Goal: Task Accomplishment & Management: Use online tool/utility

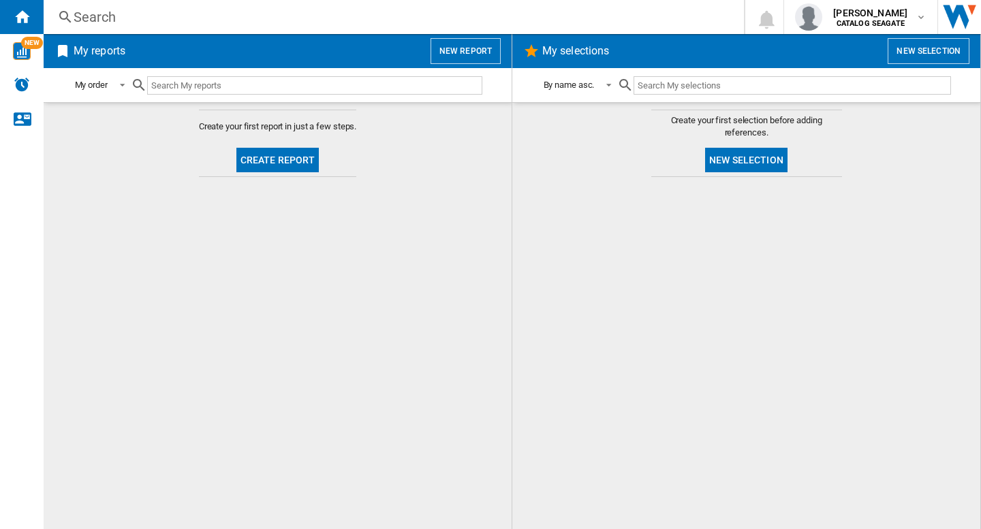
click at [249, 14] on div "Search" at bounding box center [391, 16] width 635 height 19
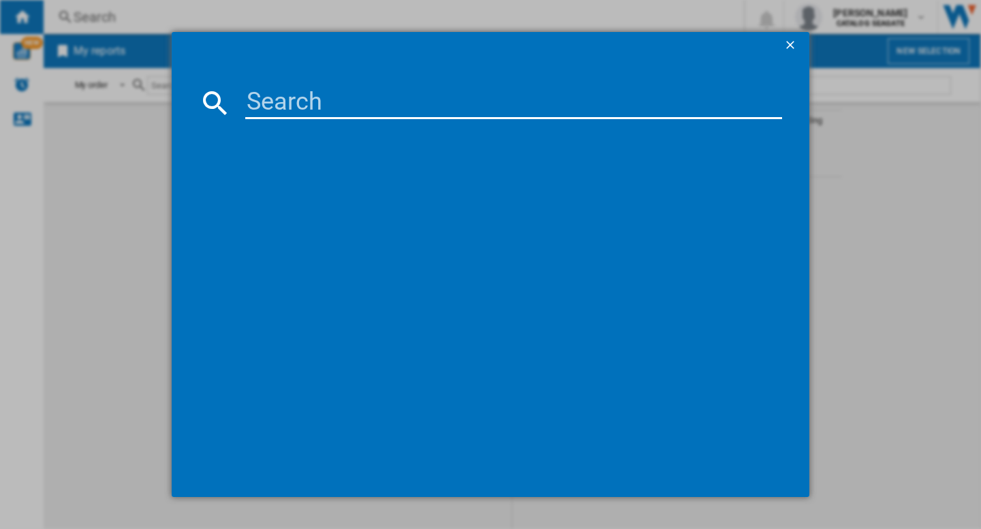
click at [266, 100] on input at bounding box center [513, 103] width 537 height 33
type input "western"
click at [791, 45] on ng-md-icon "getI18NText('BUTTONS.CLOSE_DIALOG')" at bounding box center [791, 46] width 16 height 16
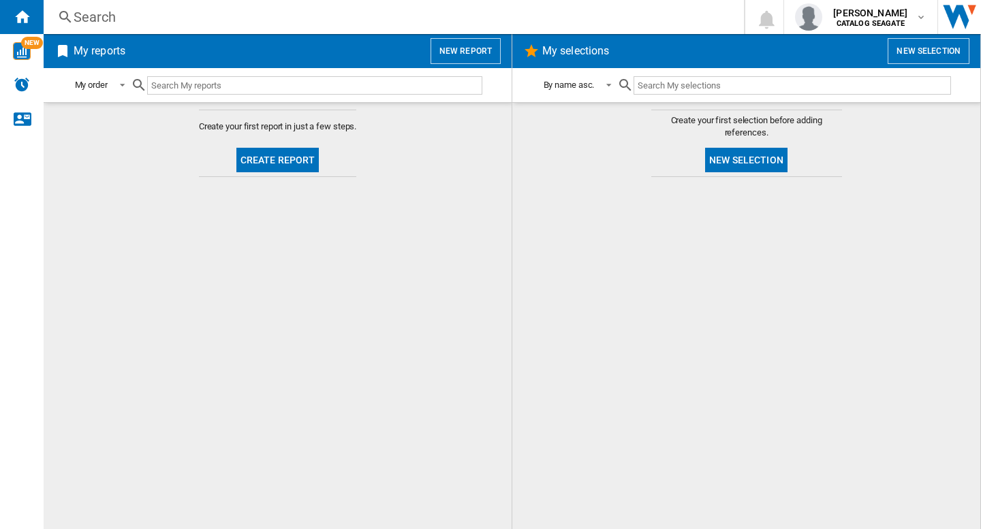
click at [539, 282] on div at bounding box center [746, 353] width 441 height 339
click at [469, 50] on button "New report" at bounding box center [465, 51] width 70 height 26
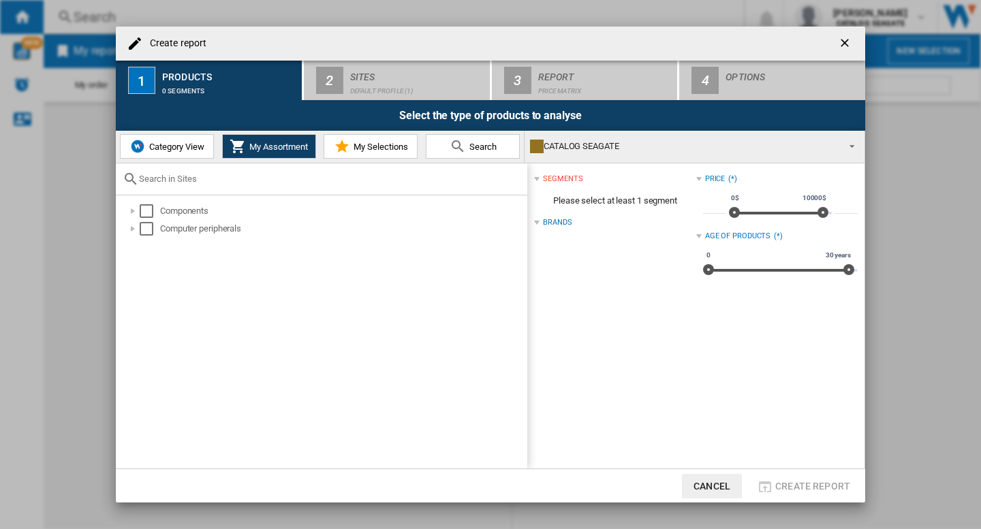
click at [537, 219] on div "Brands" at bounding box center [614, 223] width 161 height 18
click at [537, 219] on div "Brands (*)" at bounding box center [614, 223] width 161 height 18
click at [169, 149] on span "Category View" at bounding box center [175, 147] width 59 height 10
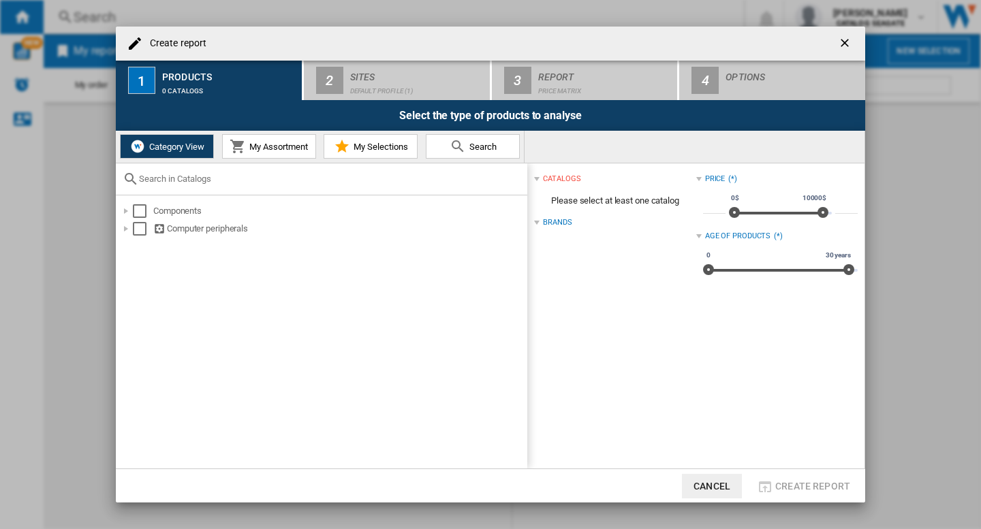
click at [538, 224] on div at bounding box center [536, 222] width 5 height 5
click at [138, 210] on div "Select" at bounding box center [140, 211] width 14 height 14
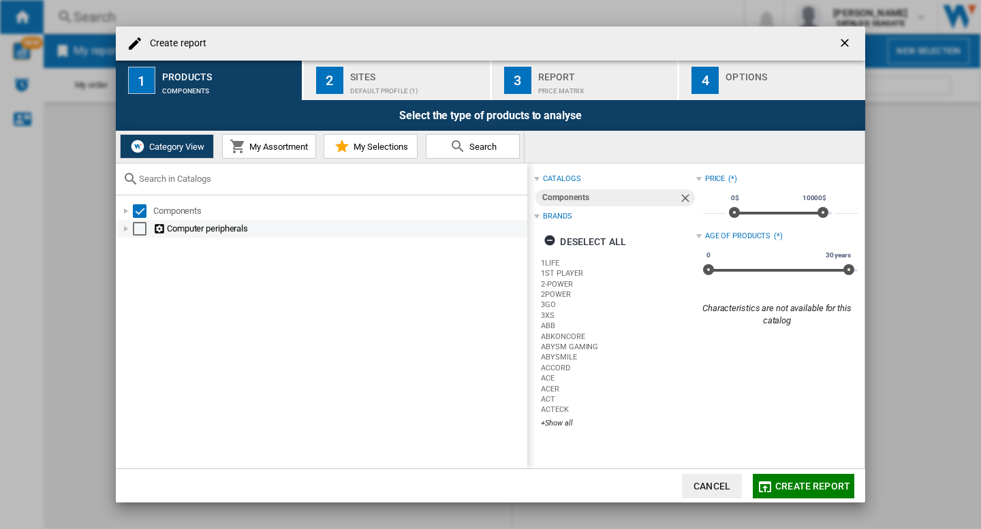
click at [135, 229] on div "Select" at bounding box center [140, 229] width 14 height 14
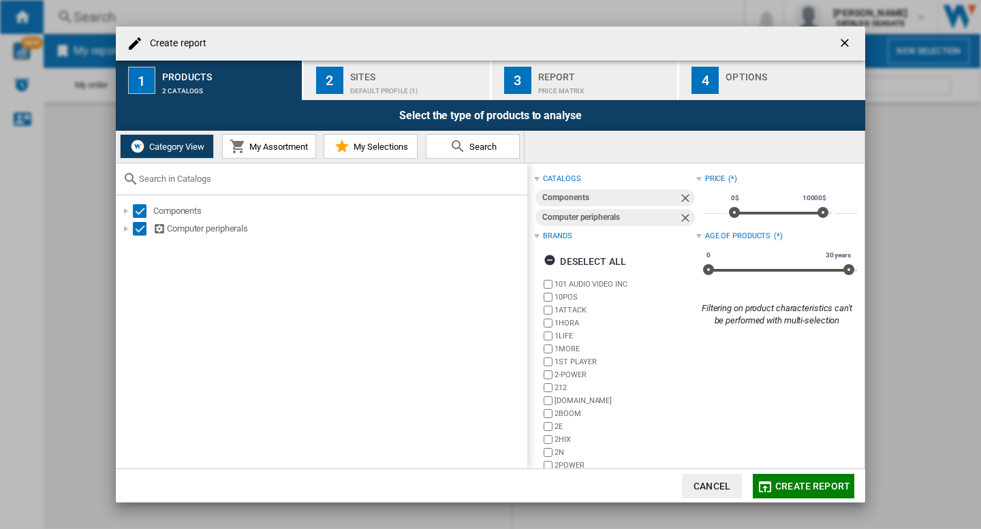
click at [137, 201] on div "Components Computer peripherals" at bounding box center [321, 331] width 411 height 273
click at [137, 212] on div "Select" at bounding box center [140, 211] width 14 height 14
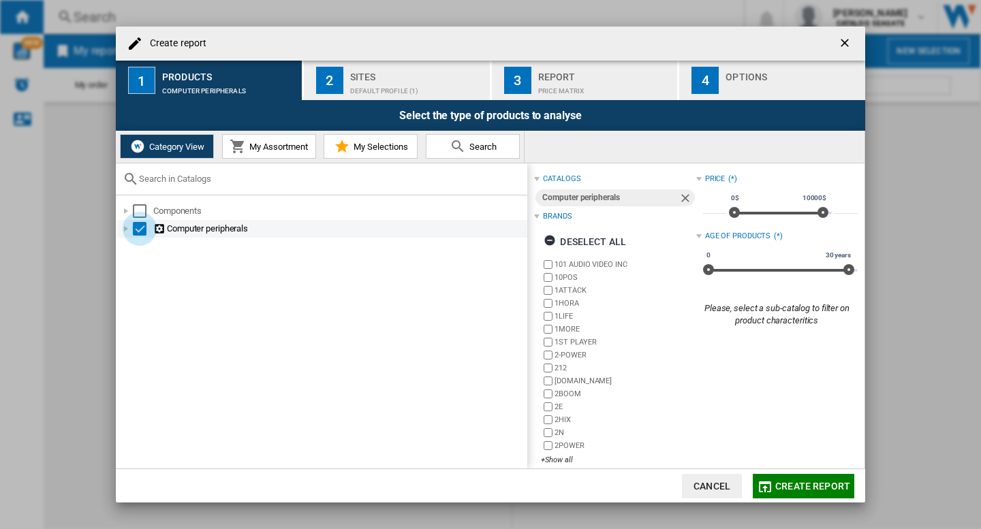
click at [137, 226] on div "Select" at bounding box center [140, 229] width 14 height 14
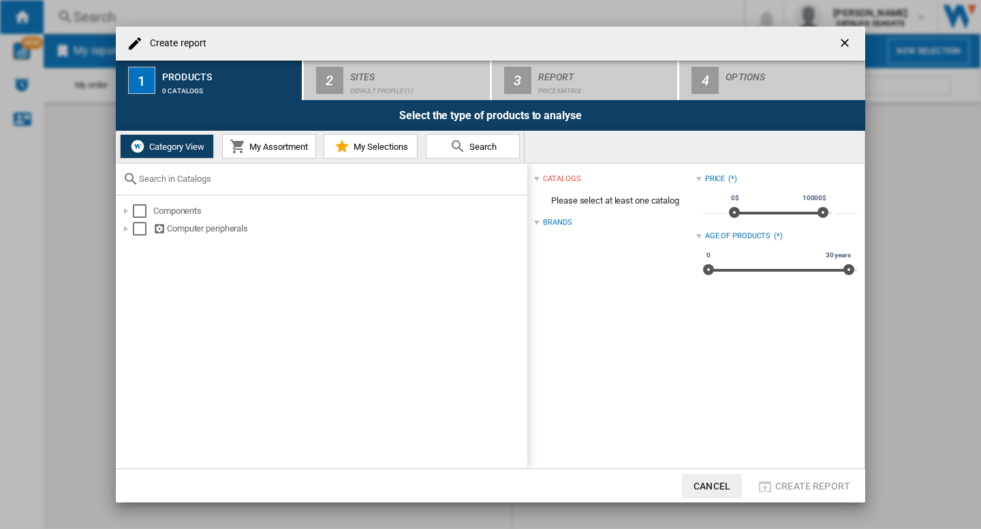
click at [264, 147] on span "My Assortment" at bounding box center [277, 147] width 62 height 10
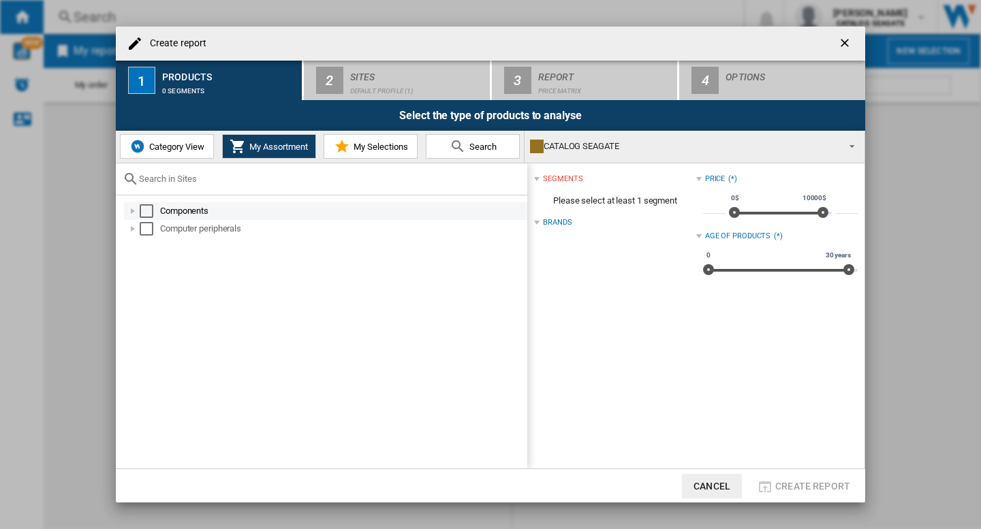
click at [149, 212] on div "Select" at bounding box center [147, 211] width 14 height 14
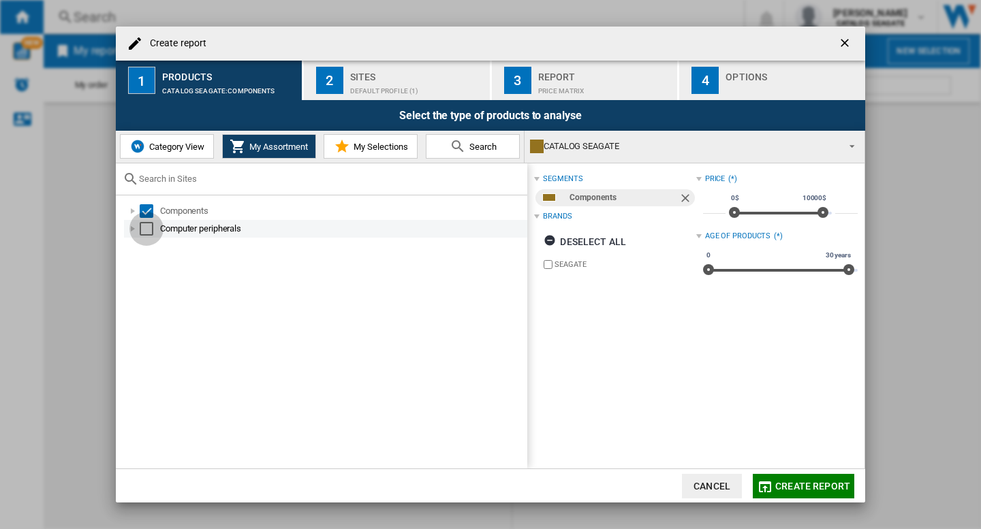
click at [143, 226] on div "Select" at bounding box center [147, 229] width 14 height 14
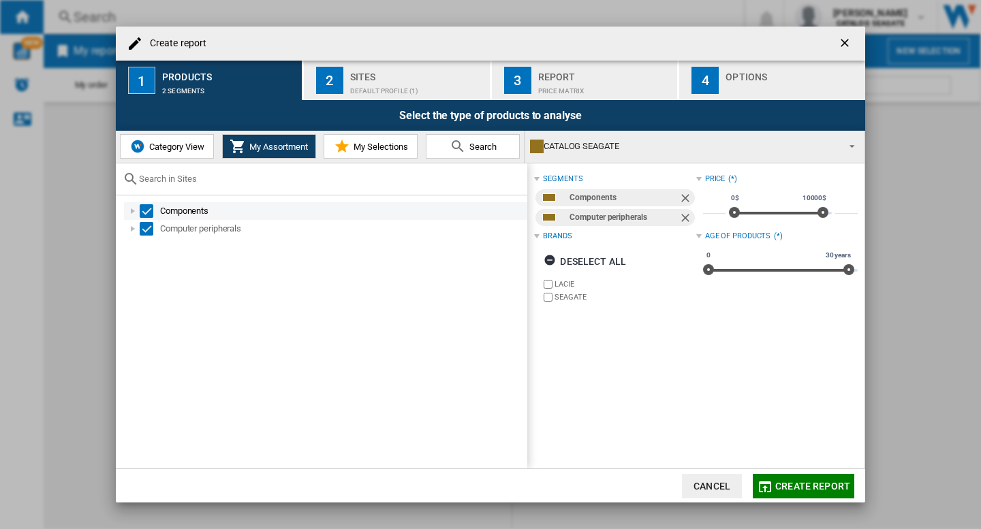
click at [148, 213] on div "Select" at bounding box center [147, 211] width 14 height 14
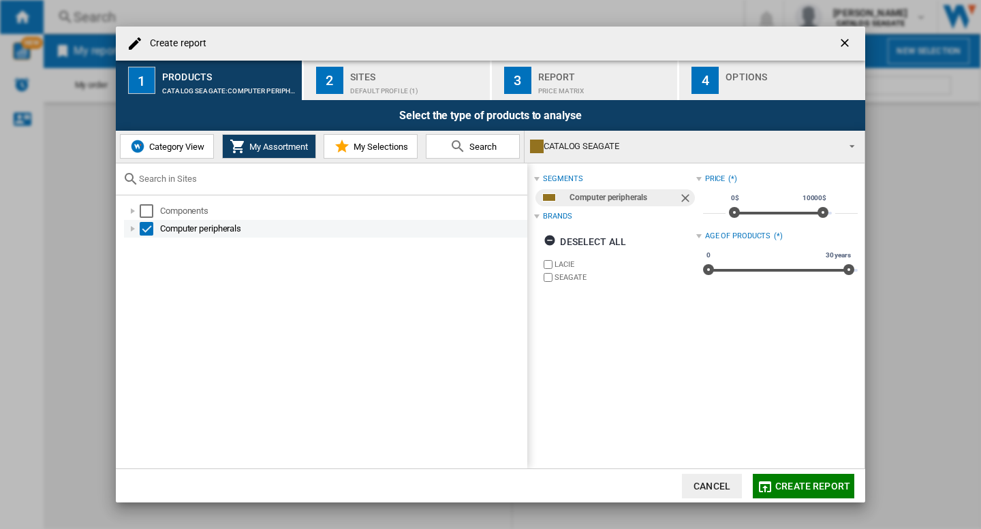
click at [146, 232] on div "Select" at bounding box center [147, 229] width 14 height 14
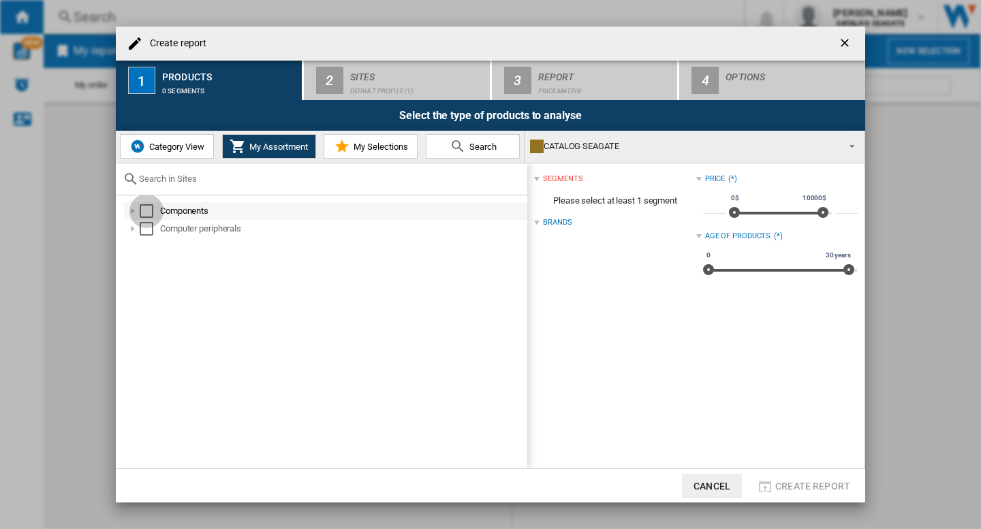
click at [146, 216] on div "Select" at bounding box center [147, 211] width 14 height 14
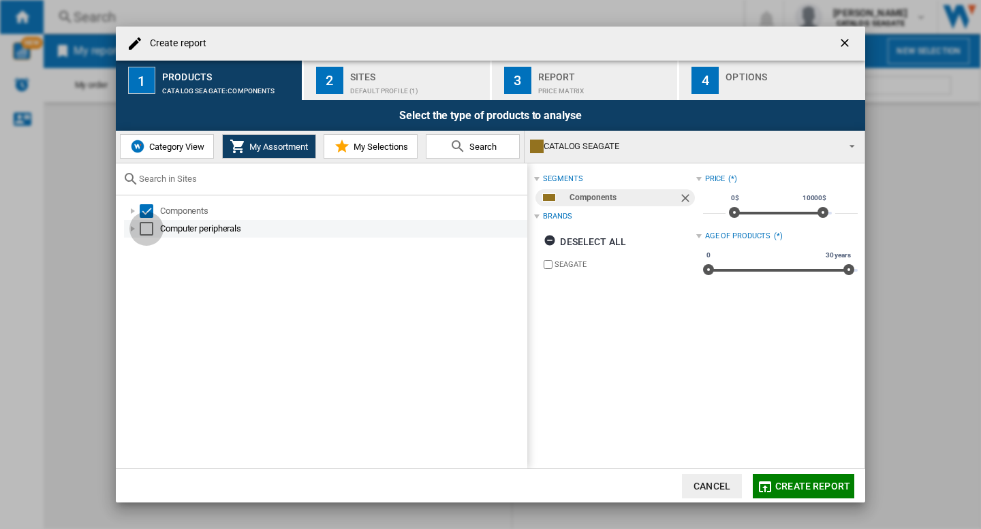
click at [145, 232] on div "Select" at bounding box center [147, 229] width 14 height 14
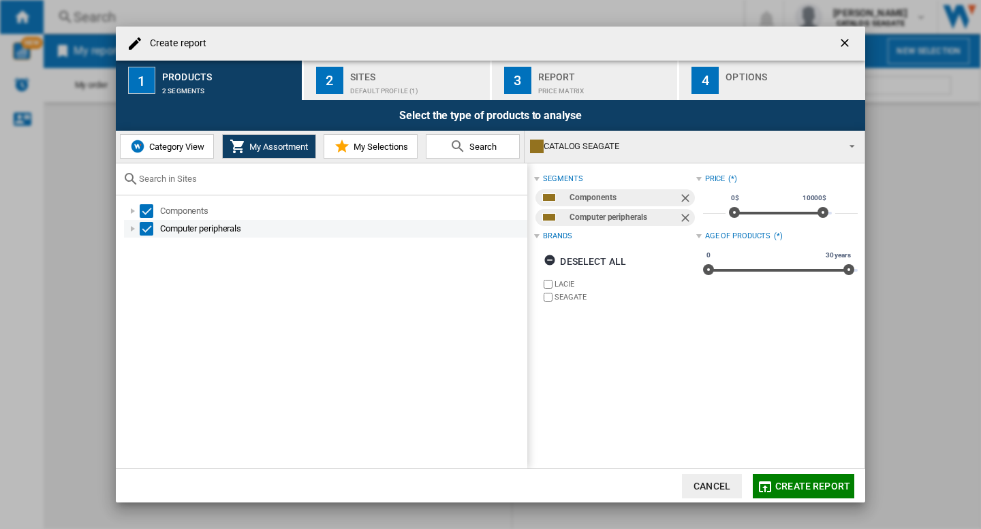
click at [145, 232] on div "Select" at bounding box center [147, 229] width 14 height 14
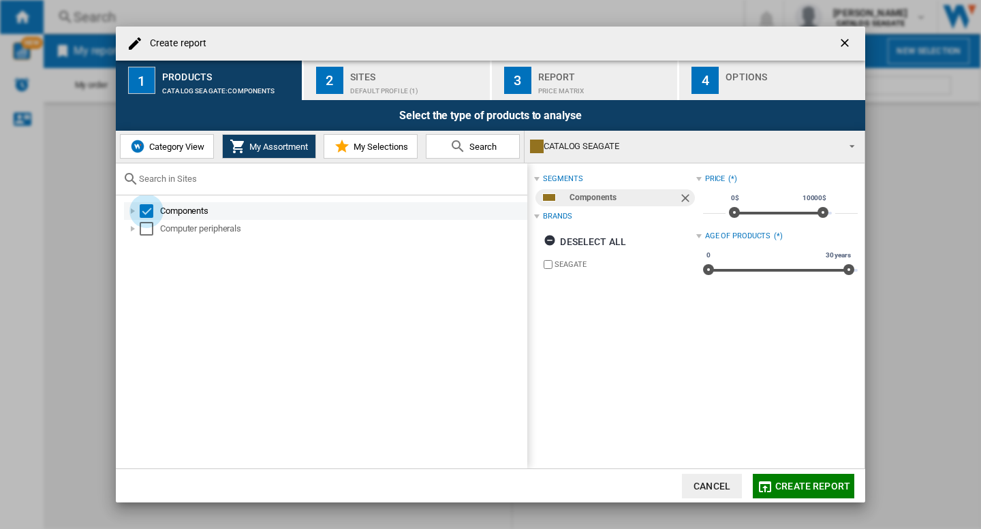
click at [145, 208] on div "Select" at bounding box center [147, 211] width 14 height 14
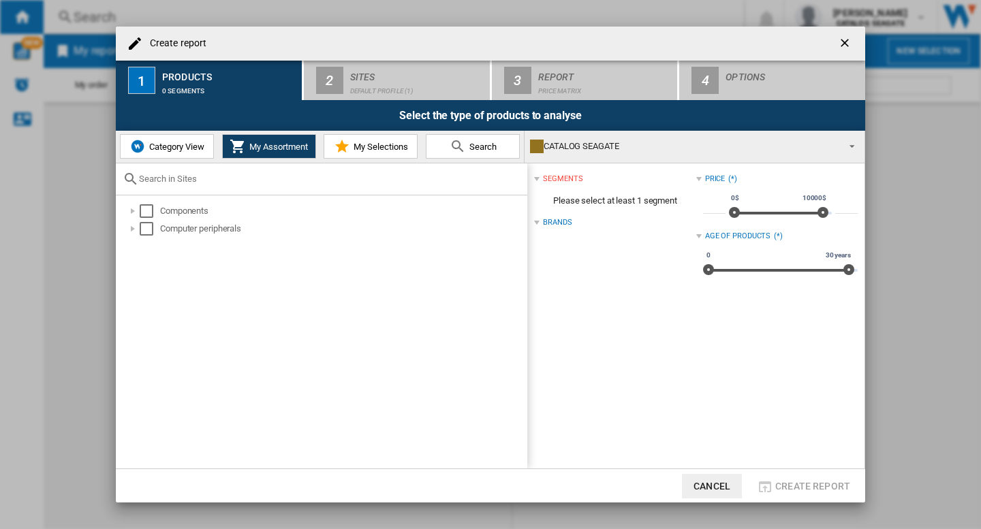
click at [183, 144] on span "Category View" at bounding box center [175, 147] width 59 height 10
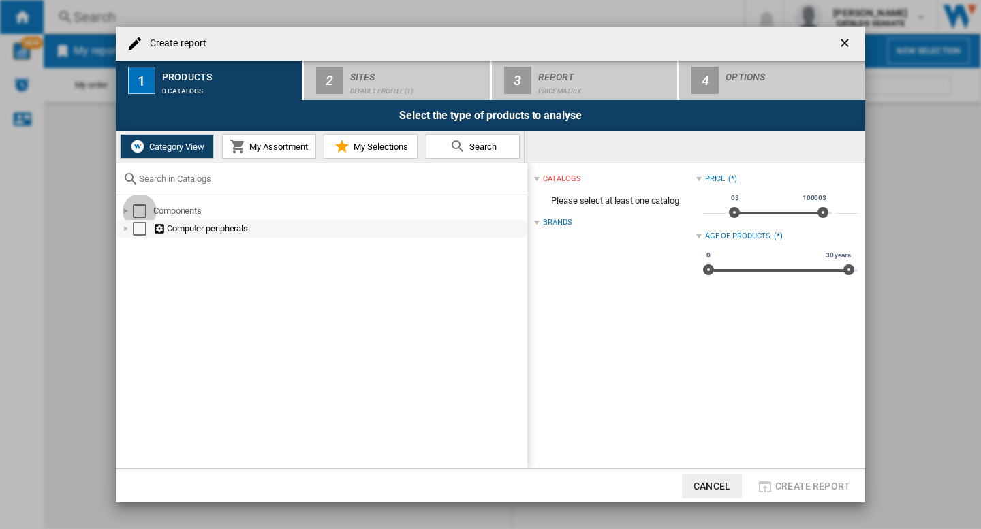
drag, startPoint x: 142, startPoint y: 206, endPoint x: 139, endPoint y: 219, distance: 13.9
click at [141, 206] on div "Select" at bounding box center [140, 211] width 14 height 14
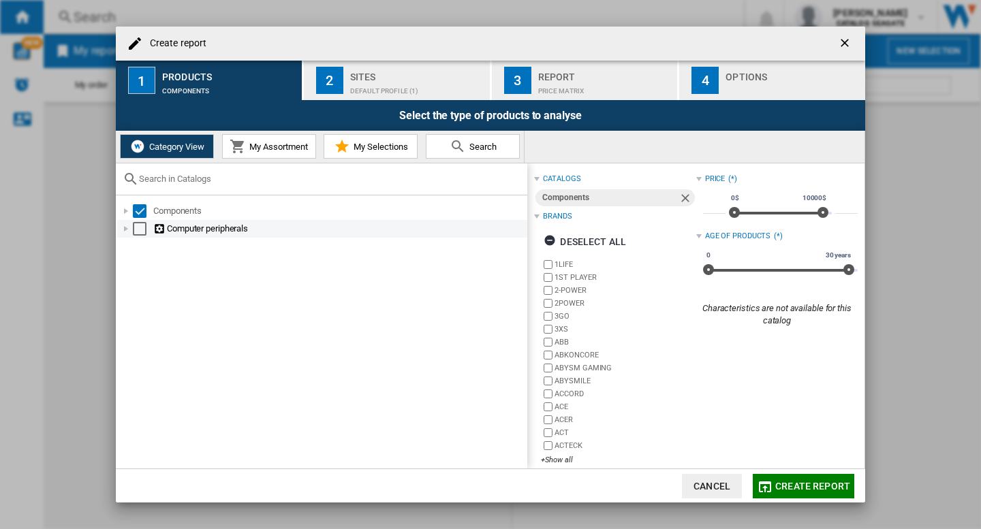
click at [140, 232] on div "Select" at bounding box center [140, 229] width 14 height 14
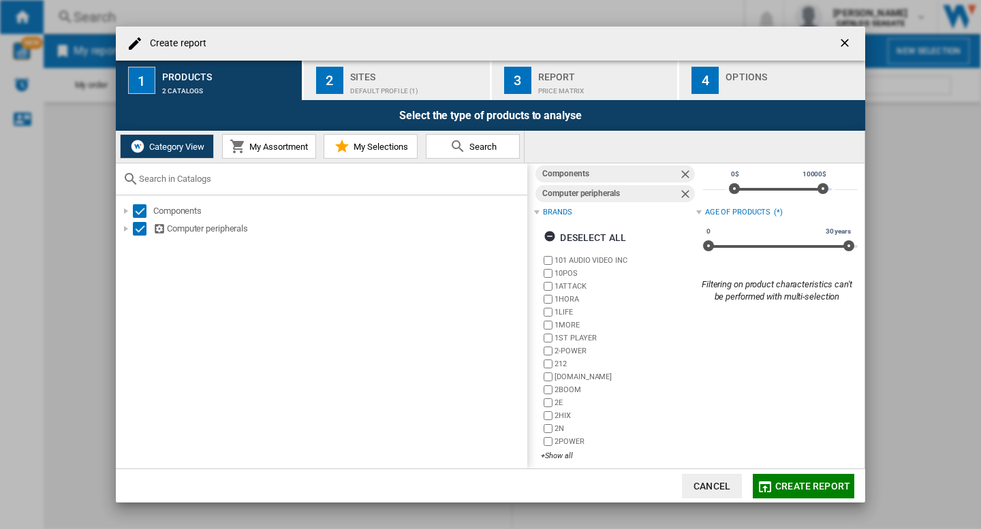
scroll to position [33, 0]
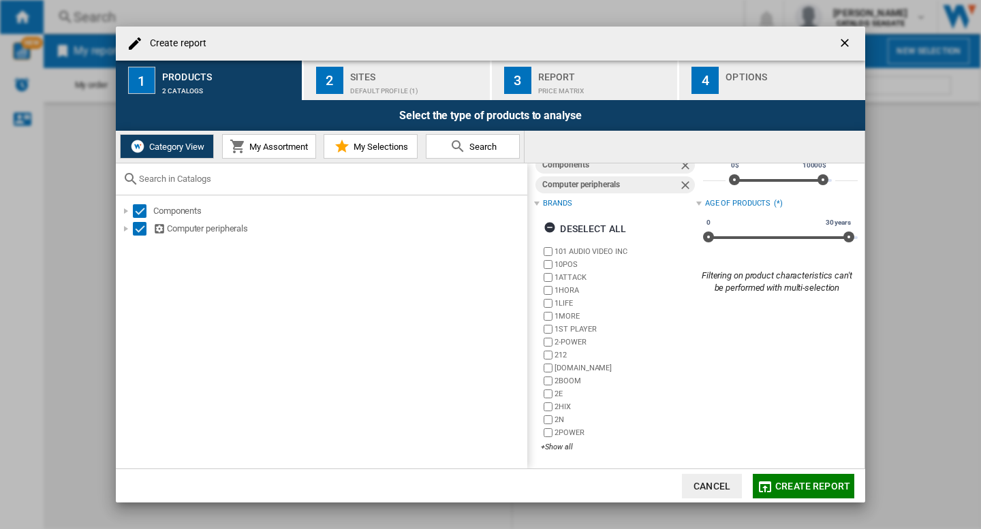
click at [555, 453] on div "101 AUDIO VIDEO INC 10POS 1ATTACK 1HORA 1LIFE 1MORE 1ST PLAYER 2-POWER 212 24.S…" at bounding box center [618, 350] width 155 height 210
click at [563, 443] on div "+Show all" at bounding box center [618, 447] width 155 height 10
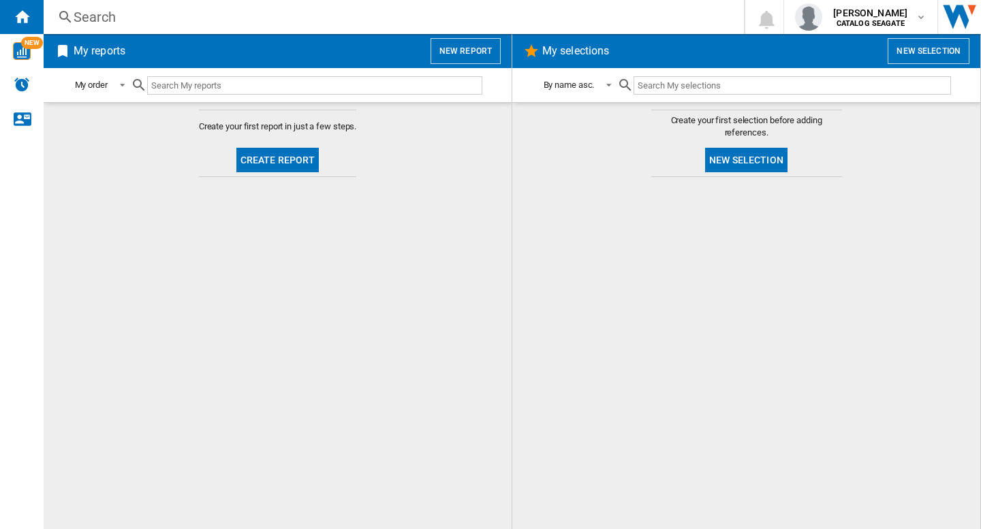
click at [138, 14] on div "Search" at bounding box center [391, 16] width 635 height 19
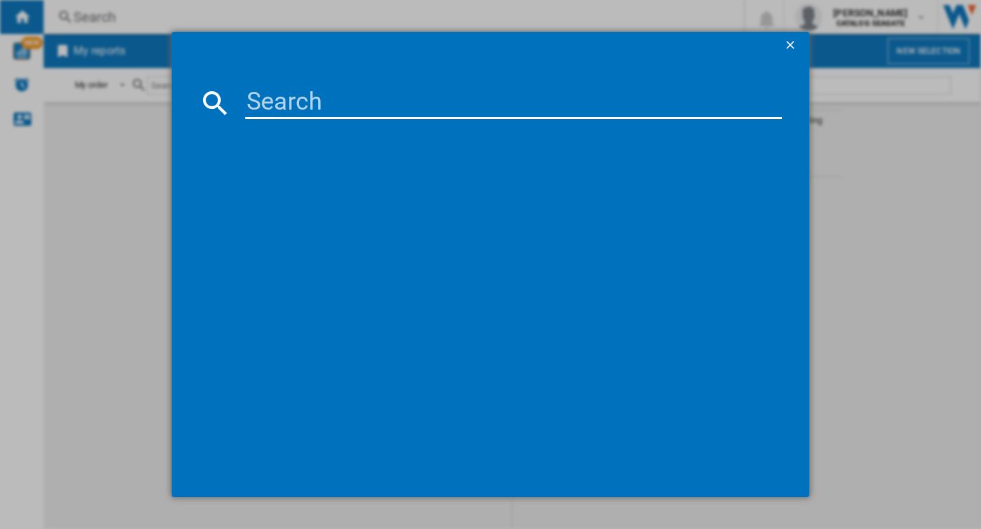
click at [331, 121] on md-dialog-content at bounding box center [491, 278] width 638 height 439
click at [330, 103] on input at bounding box center [513, 103] width 537 height 33
type input "western"
click at [793, 48] on ng-md-icon "getI18NText('BUTTONS.CLOSE_DIALOG')" at bounding box center [791, 46] width 16 height 16
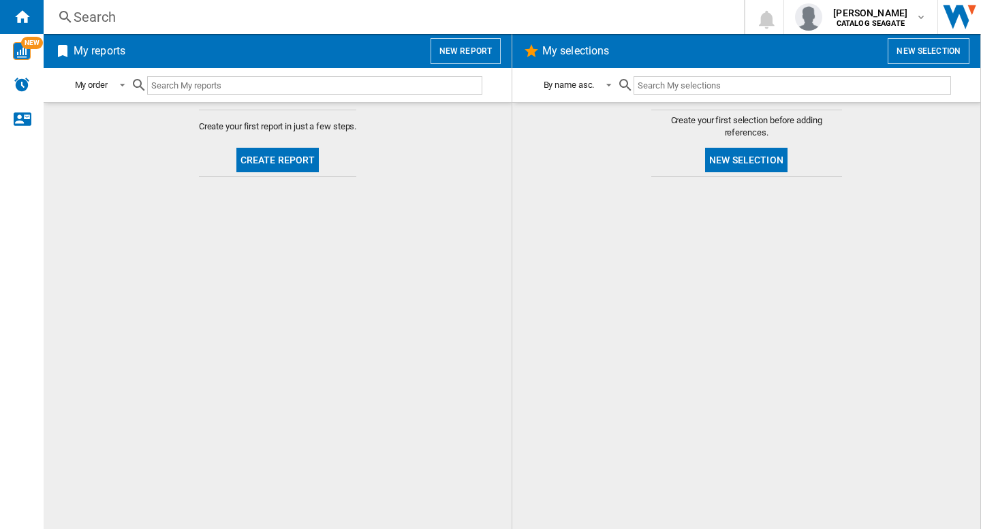
click at [260, 302] on md-content "Create your first report in just a few steps. Create report" at bounding box center [278, 315] width 468 height 427
click at [868, 25] on b "CATALOG SEAGATE" at bounding box center [870, 23] width 68 height 9
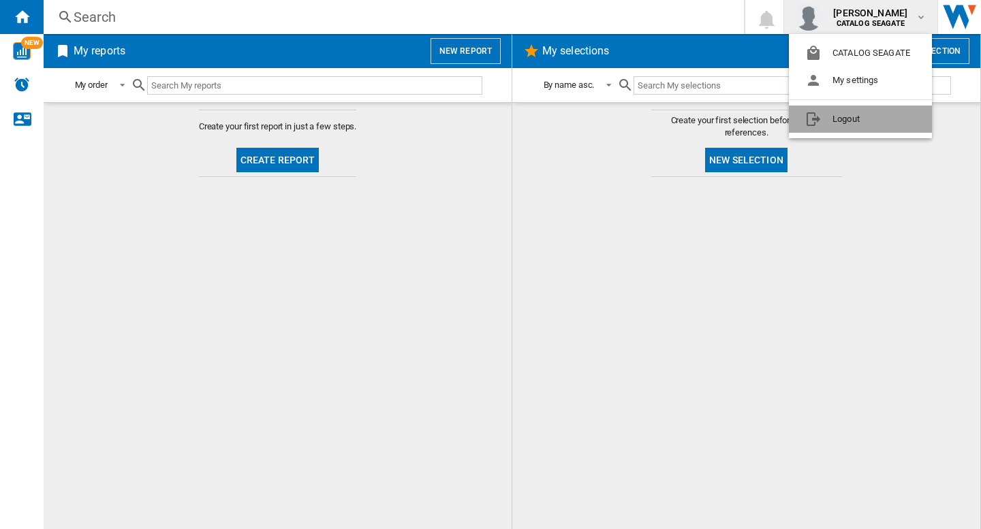
click at [864, 123] on button "Logout" at bounding box center [860, 119] width 143 height 27
